Goal: Obtain resource: Download file/media

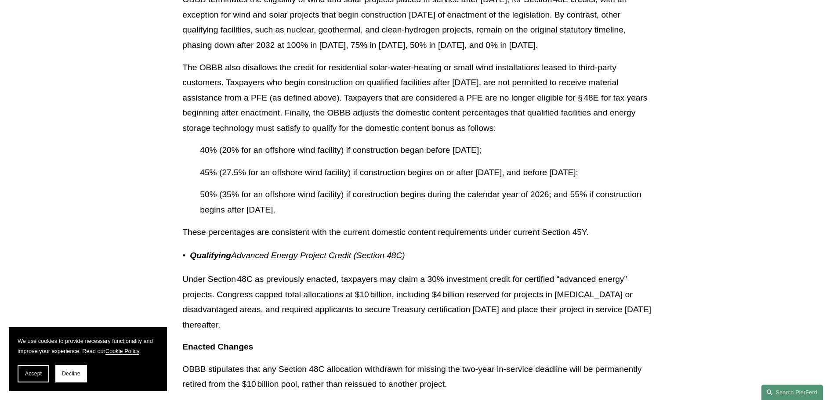
scroll to position [6370, 0]
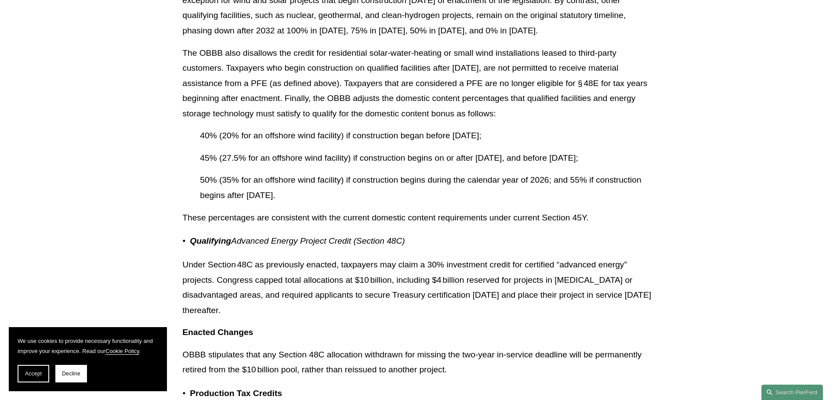
drag, startPoint x: 373, startPoint y: 160, endPoint x: 200, endPoint y: 107, distance: 181.2
copy div "40% (20% for an offshore wind facility) if construction began before [DATE]; 45…"
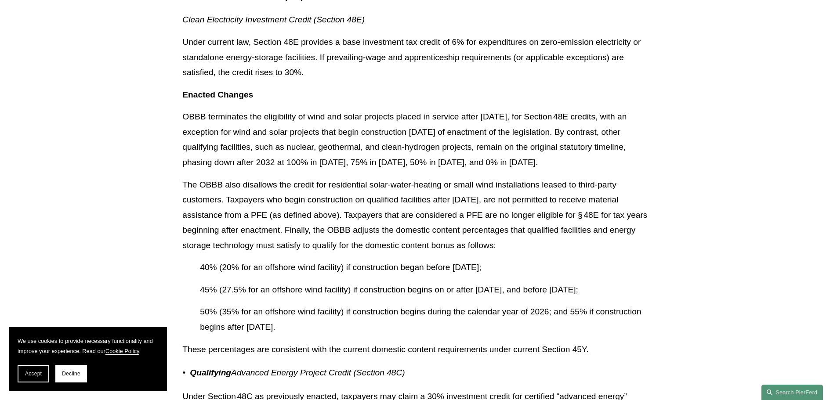
scroll to position [6282, 0]
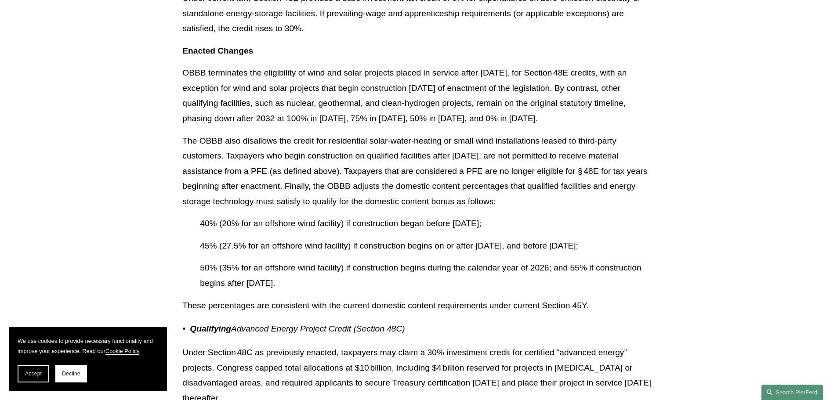
copy div "40% (20% for an offshore wind facility) if construction began before [DATE]; 45…"
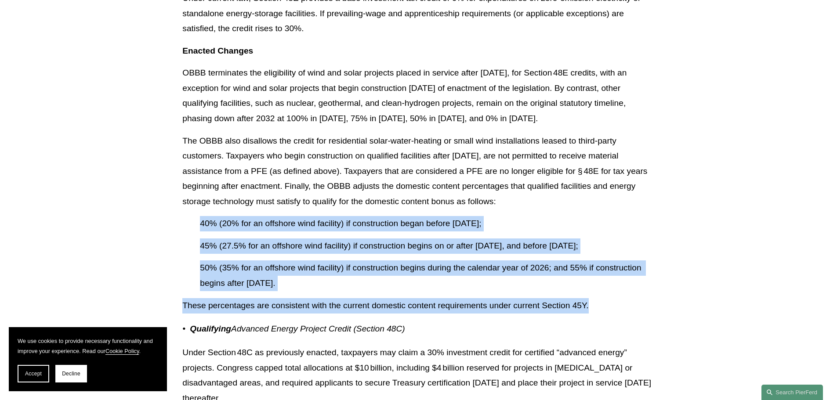
drag, startPoint x: 199, startPoint y: 194, endPoint x: 588, endPoint y: 275, distance: 396.6
copy div "40% (20% for an offshore wind facility) if construction began before [DATE]; 45…"
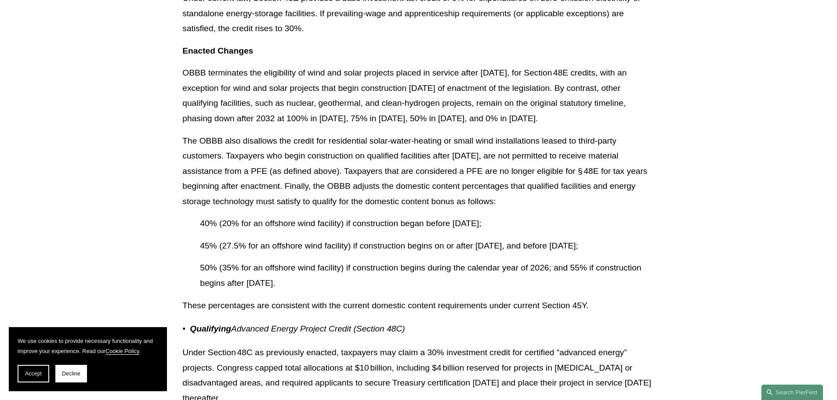
drag, startPoint x: 450, startPoint y: 173, endPoint x: 379, endPoint y: 154, distance: 74.2
click at [448, 172] on p "The OBBB also disallows the credit for residential solar‑water‑heating or small…" at bounding box center [418, 172] width 472 height 76
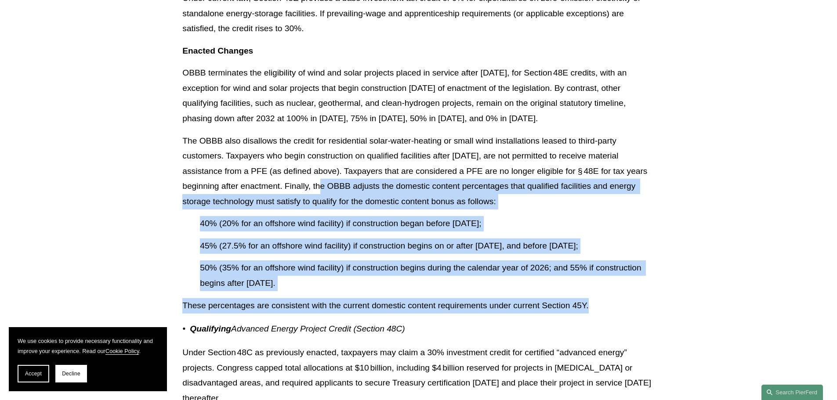
drag, startPoint x: 323, startPoint y: 157, endPoint x: 600, endPoint y: 274, distance: 301.3
copy div "Finally, the OBBB adjusts the domestic content percentages that qualified facil…"
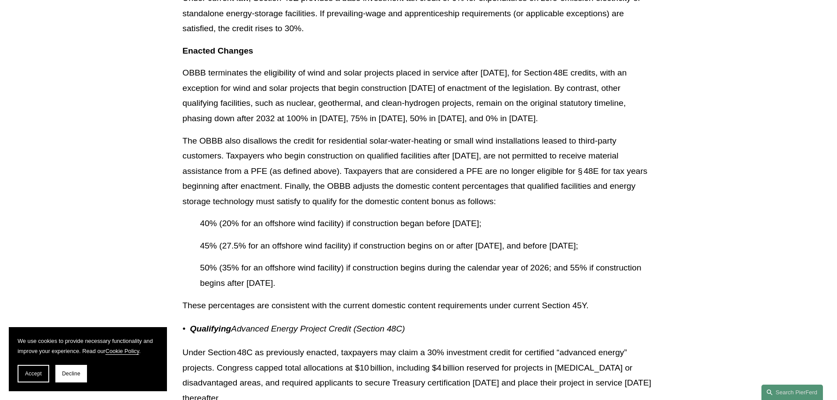
click at [633, 148] on p "The OBBB also disallows the credit for residential solar‑water‑heating or small…" at bounding box center [418, 172] width 472 height 76
click at [496, 238] on p "45% (27.5% for an offshore wind facility) if construction begins on or after [D…" at bounding box center [427, 245] width 454 height 15
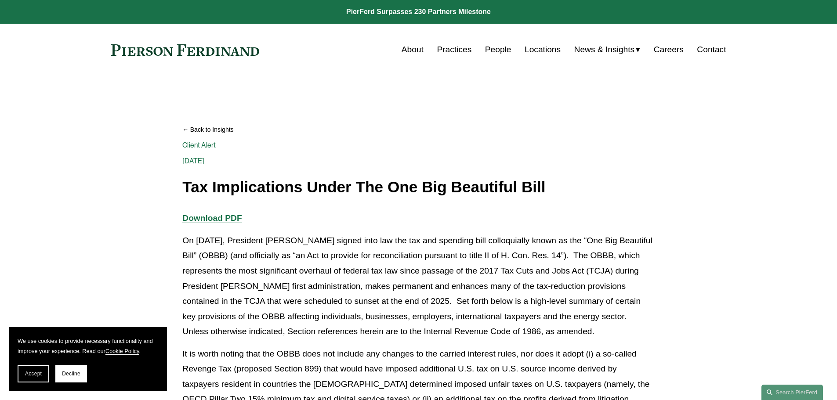
scroll to position [132, 0]
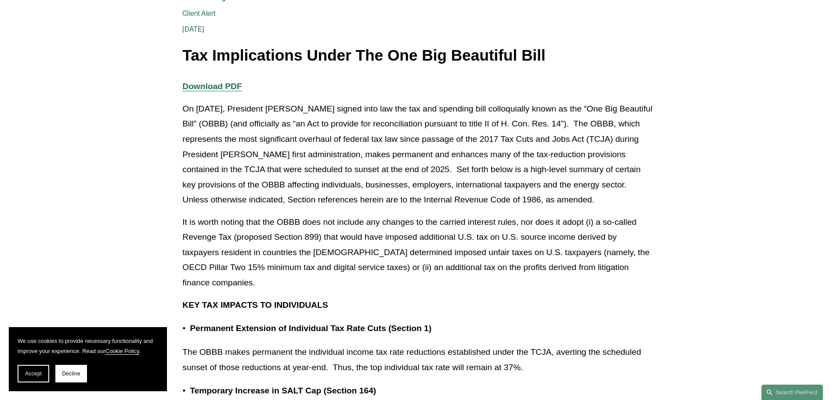
click at [235, 87] on strong "Download PDF" at bounding box center [211, 86] width 59 height 9
